Goal: Find specific page/section: Locate a particular part of the current website

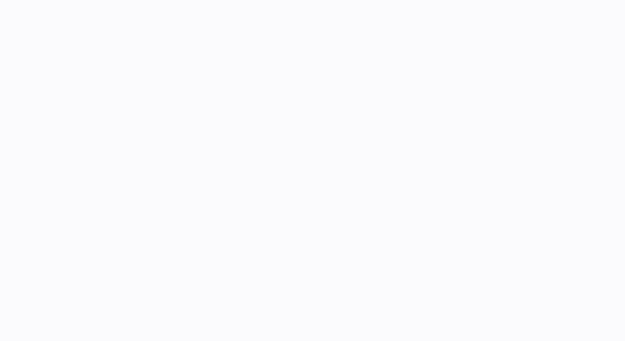
click at [346, 67] on body at bounding box center [312, 170] width 625 height 341
drag, startPoint x: 311, startPoint y: 176, endPoint x: 449, endPoint y: 173, distance: 138.0
click at [311, 176] on body at bounding box center [312, 170] width 625 height 341
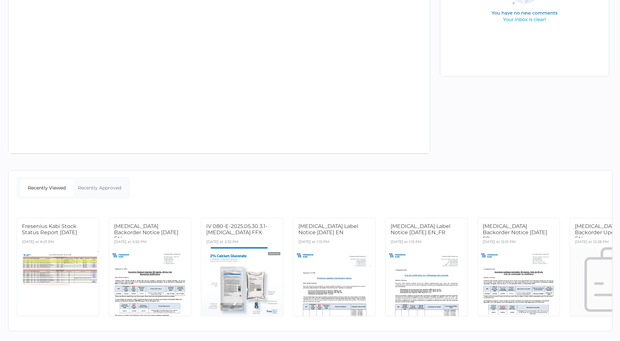
click at [138, 184] on div "Recently Viewed Recently Approved" at bounding box center [310, 190] width 604 height 26
click at [119, 184] on div "Recently Approved" at bounding box center [99, 187] width 53 height 17
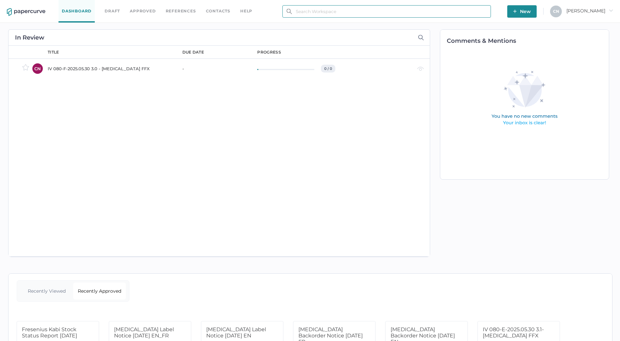
click at [325, 11] on input "text" at bounding box center [386, 11] width 209 height 12
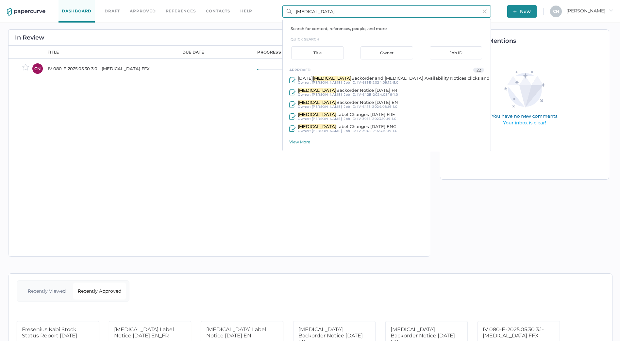
type input "[MEDICAL_DATA]"
click at [302, 142] on div "View More" at bounding box center [389, 142] width 201 height 5
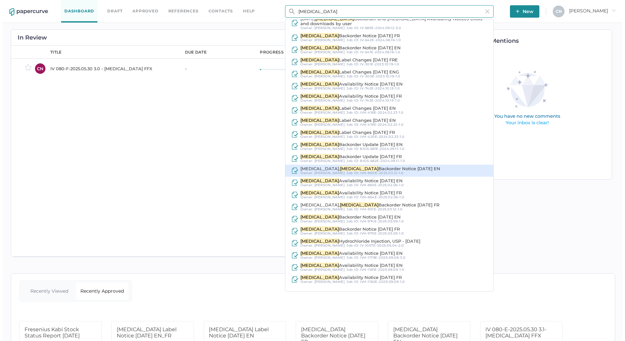
scroll to position [66, 0]
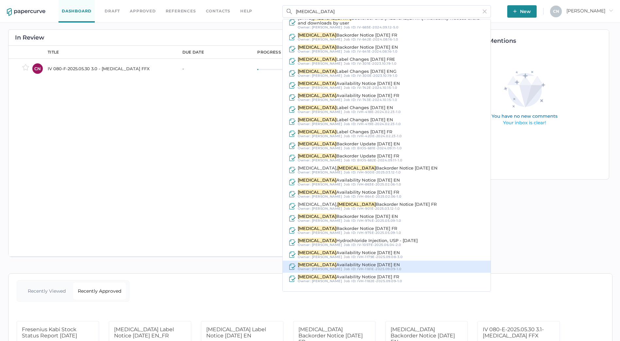
click at [357, 268] on span "IVH-1181E-2025.09.09-1.0" at bounding box center [379, 269] width 44 height 4
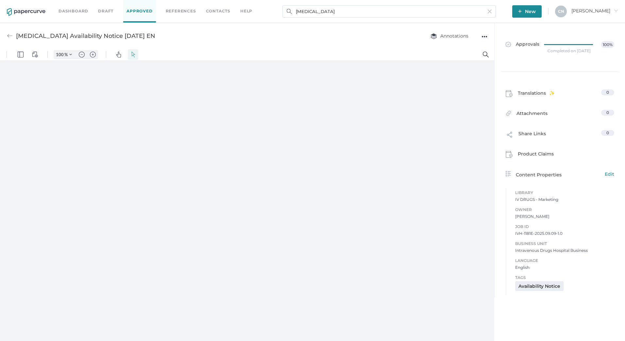
type input "133"
